Goal: Task Accomplishment & Management: Manage account settings

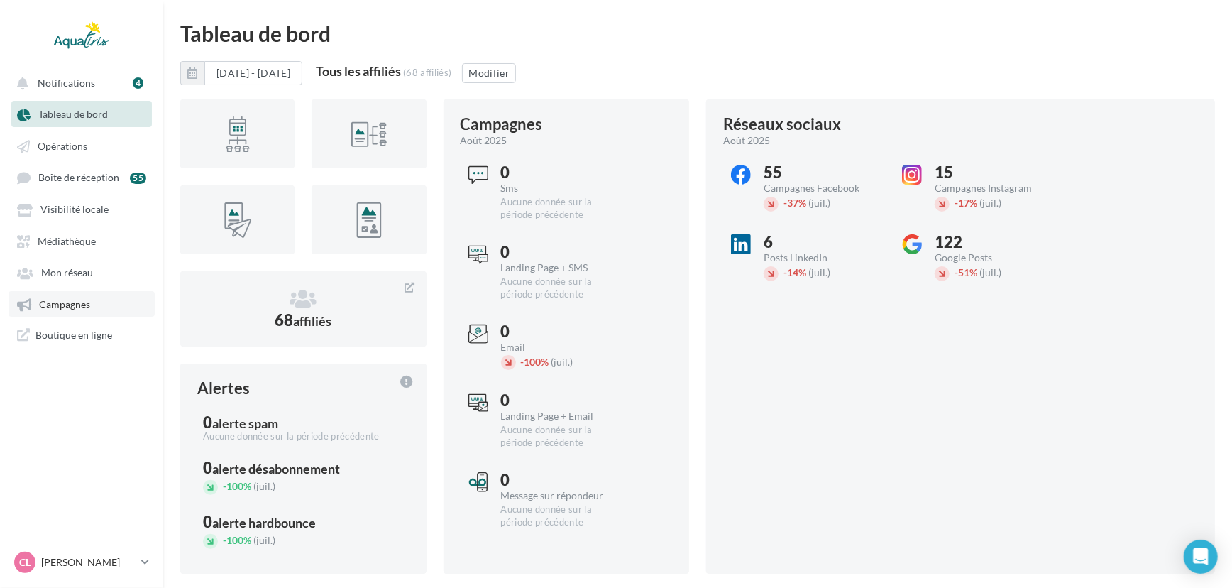
click at [94, 300] on link "Campagnes" at bounding box center [82, 304] width 146 height 26
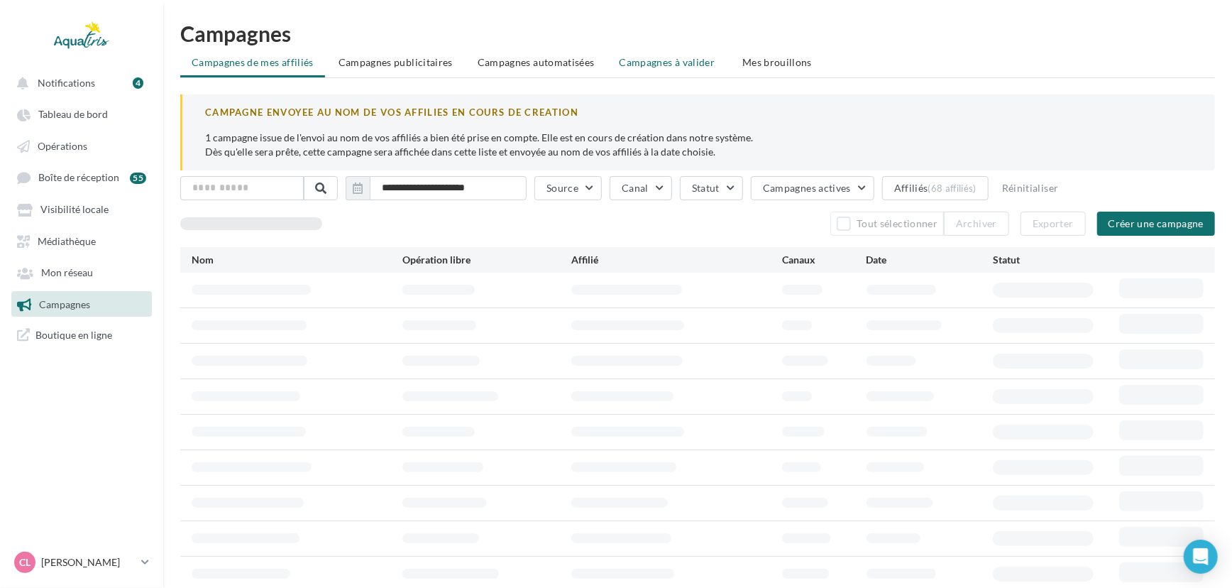
click at [620, 67] on span "Campagnes à valider" at bounding box center [668, 62] width 96 height 14
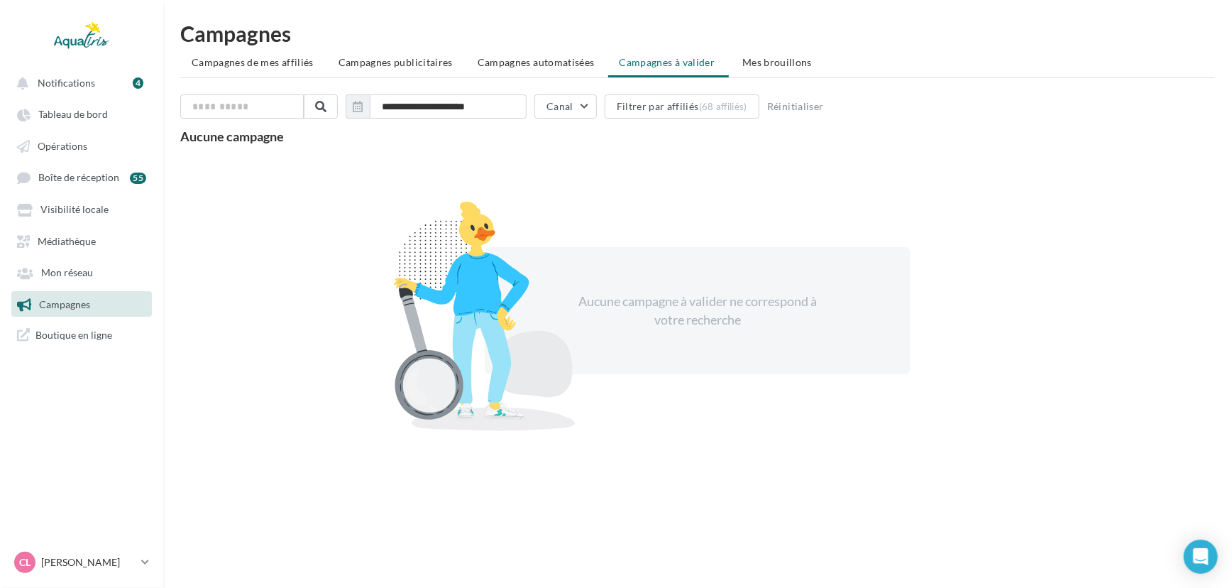
drag, startPoint x: 501, startPoint y: 62, endPoint x: 537, endPoint y: 61, distance: 36.2
click at [501, 62] on span "Campagnes automatisées" at bounding box center [536, 62] width 117 height 12
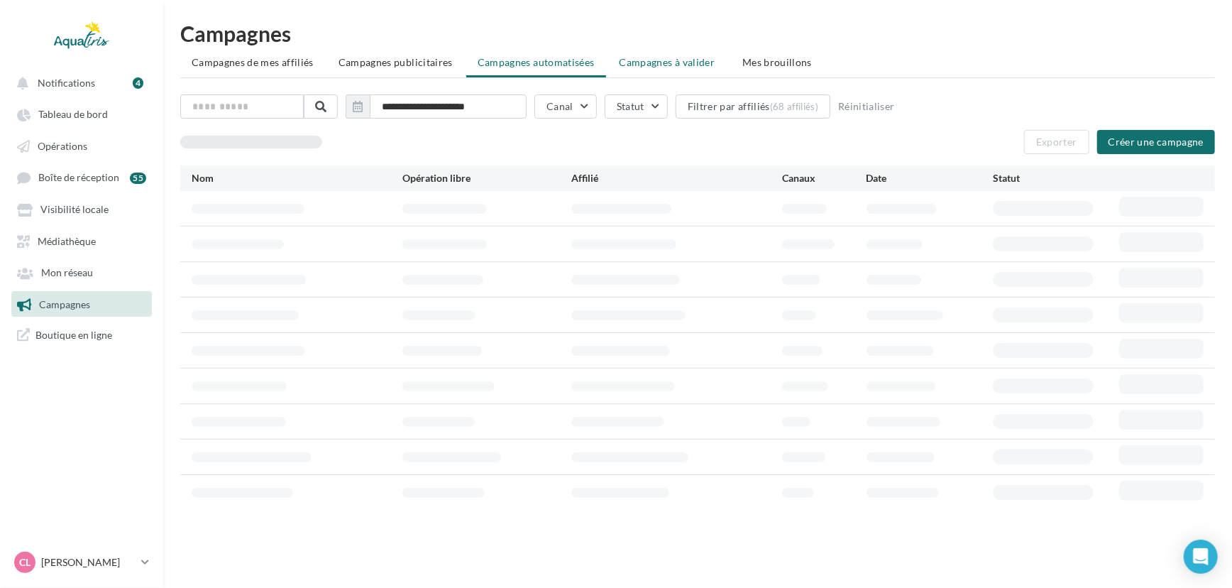
click at [645, 60] on span "Campagnes à valider" at bounding box center [668, 62] width 96 height 14
